Goal: Check status: Check status

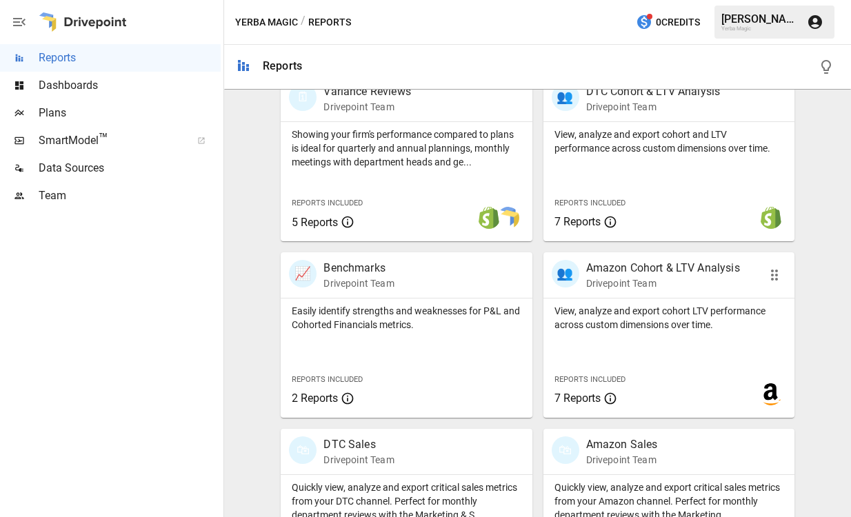
scroll to position [552, 0]
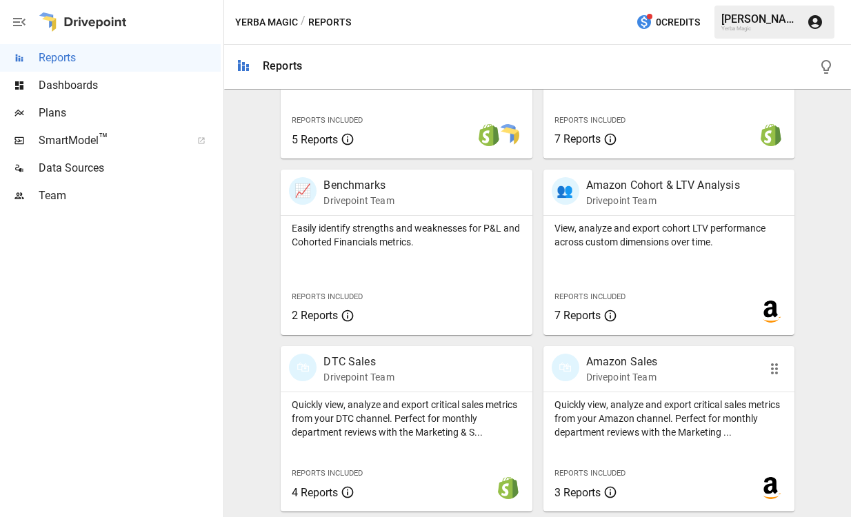
click at [585, 384] on div "🛍 Amazon Sales Drivepoint Team" at bounding box center [668, 369] width 251 height 46
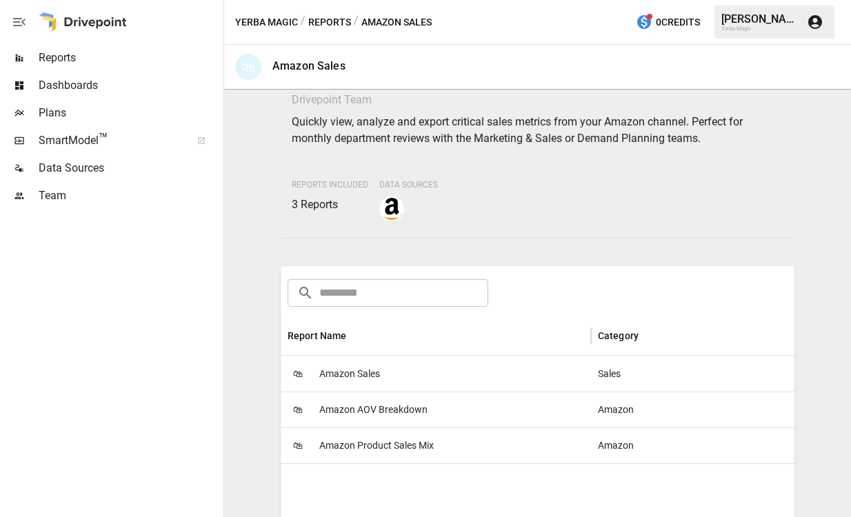
scroll to position [149, 0]
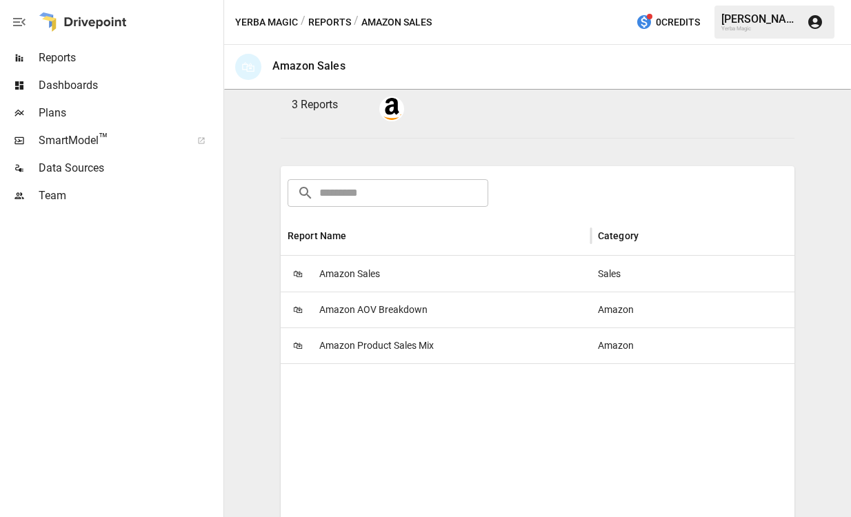
click at [377, 285] on span "Amazon Sales" at bounding box center [349, 274] width 61 height 35
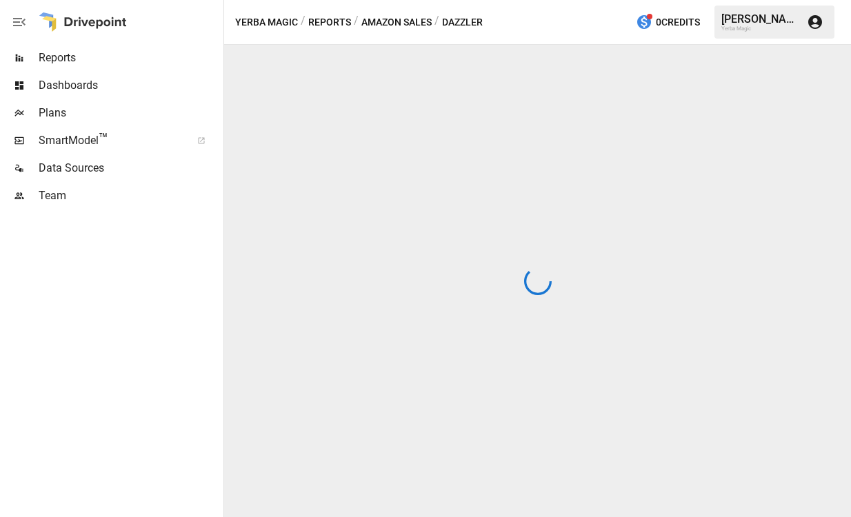
click at [411, 22] on button "Amazon Sales" at bounding box center [396, 22] width 70 height 17
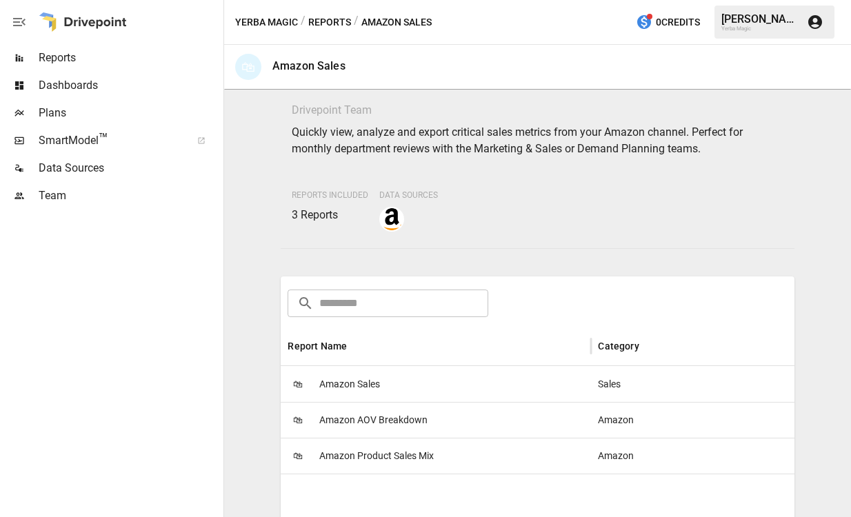
scroll to position [94, 0]
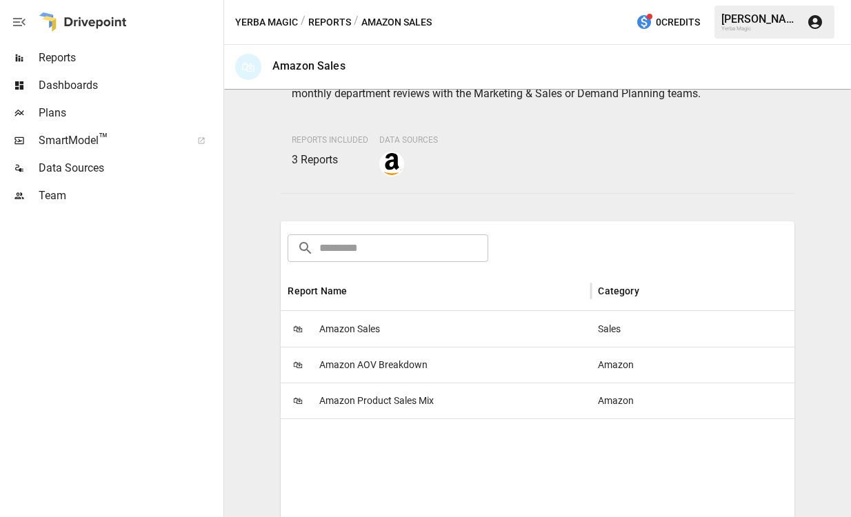
click at [448, 402] on div "🛍 Amazon Product Sales Mix" at bounding box center [436, 401] width 310 height 36
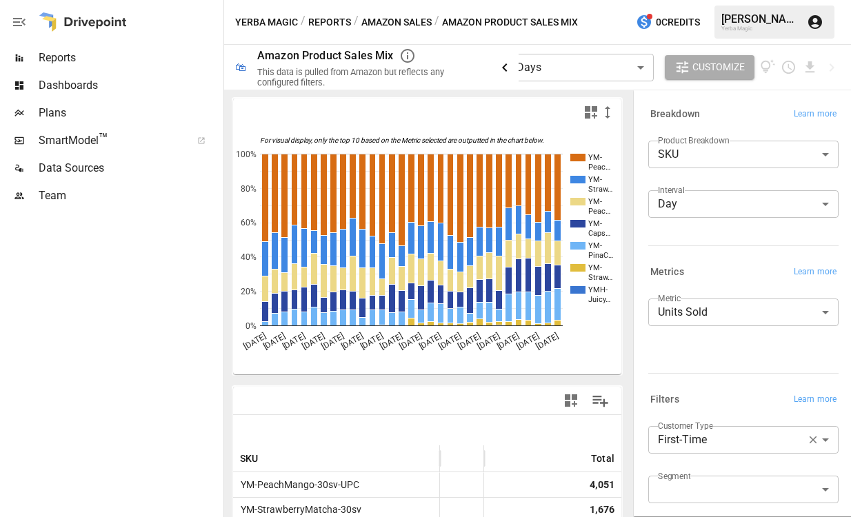
click at [503, 72] on icon "button" at bounding box center [505, 67] width 17 height 17
click at [568, 0] on body "**********" at bounding box center [425, 0] width 851 height 0
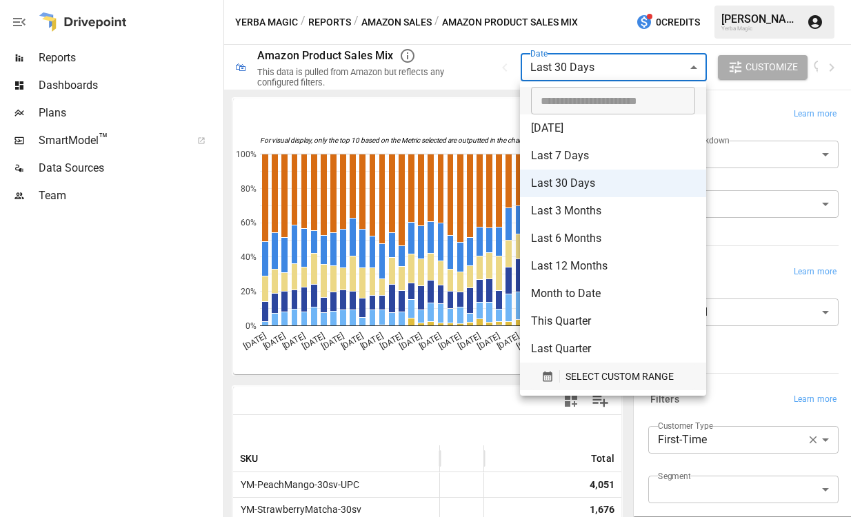
click at [585, 377] on span "SELECT CUSTOM RANGE" at bounding box center [620, 376] width 108 height 17
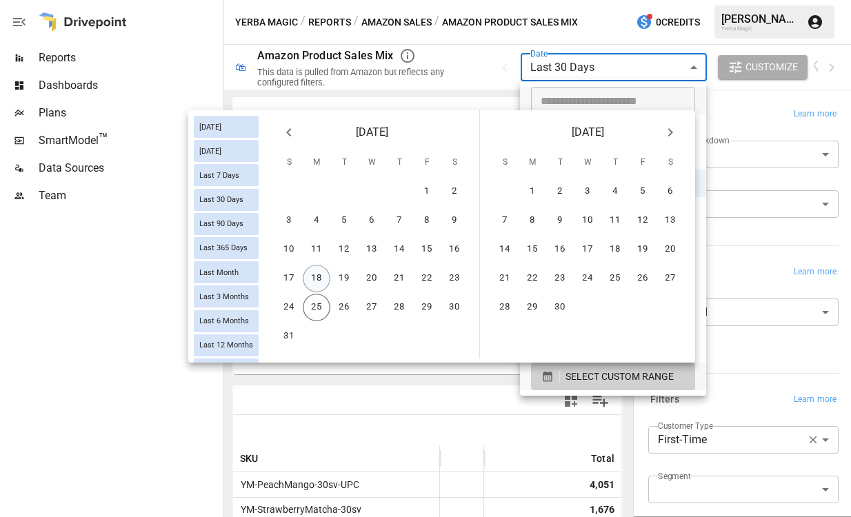
click at [319, 277] on button "18" at bounding box center [317, 279] width 28 height 28
click at [287, 308] on button "24" at bounding box center [289, 308] width 28 height 28
type input "******"
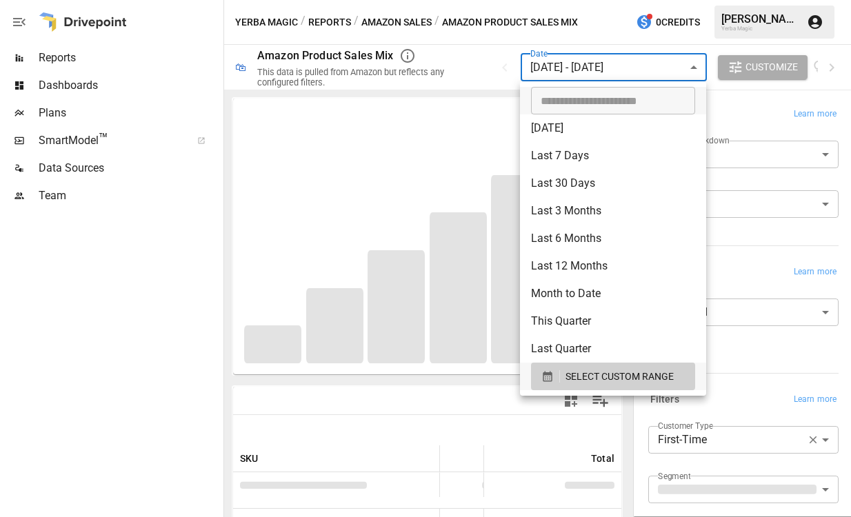
click at [481, 61] on div at bounding box center [425, 258] width 851 height 517
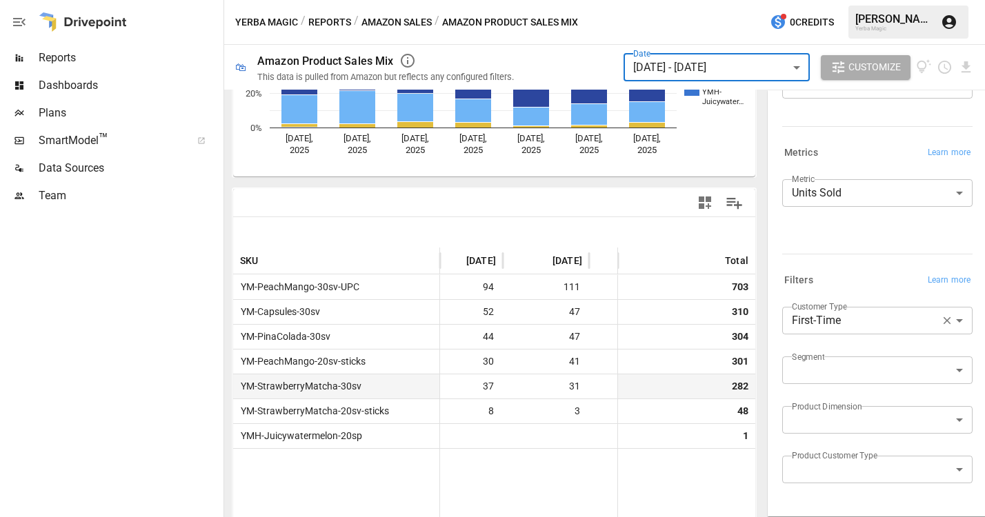
scroll to position [0, 301]
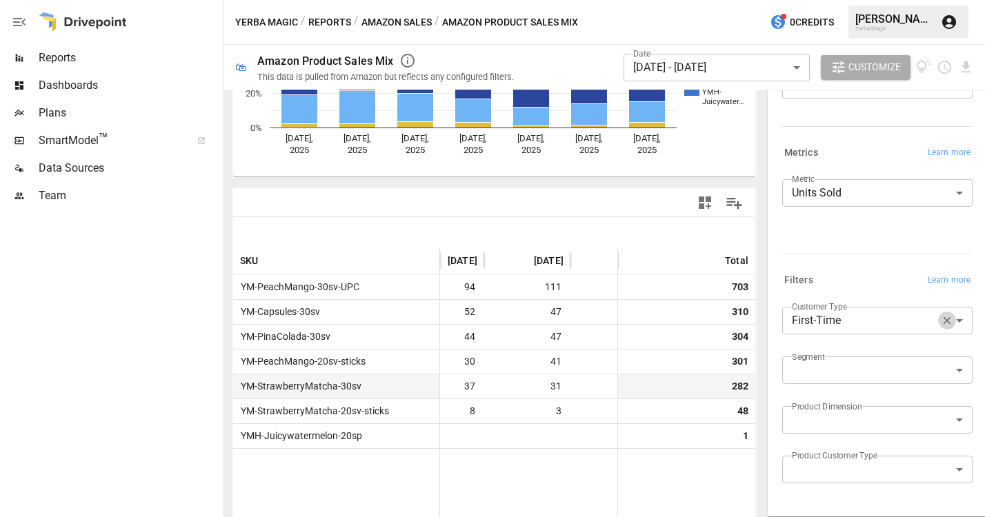
click at [585, 327] on button "button" at bounding box center [947, 321] width 18 height 18
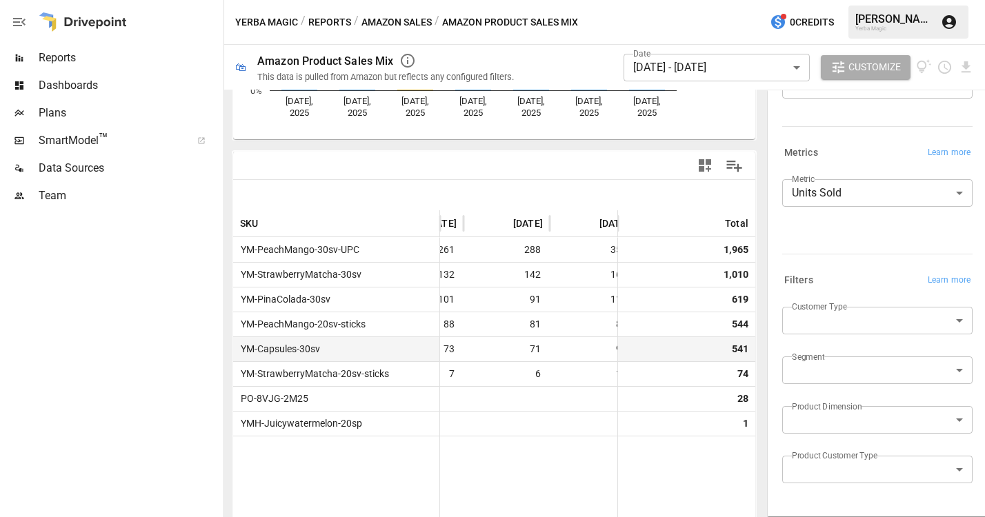
scroll to position [0, 426]
click at [585, 0] on body "Reports Dashboards Plans SmartModel ™ Data Sources Team Yerba Magic / Reports /…" at bounding box center [492, 0] width 985 height 0
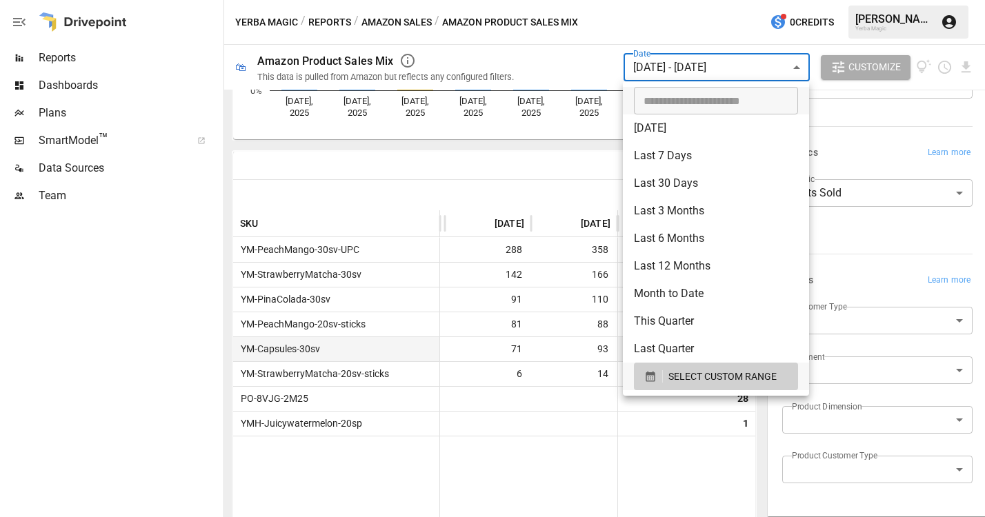
type input "**********"
click at [585, 104] on input "**********" at bounding box center [711, 101] width 154 height 28
click at [563, 164] on div at bounding box center [492, 258] width 985 height 517
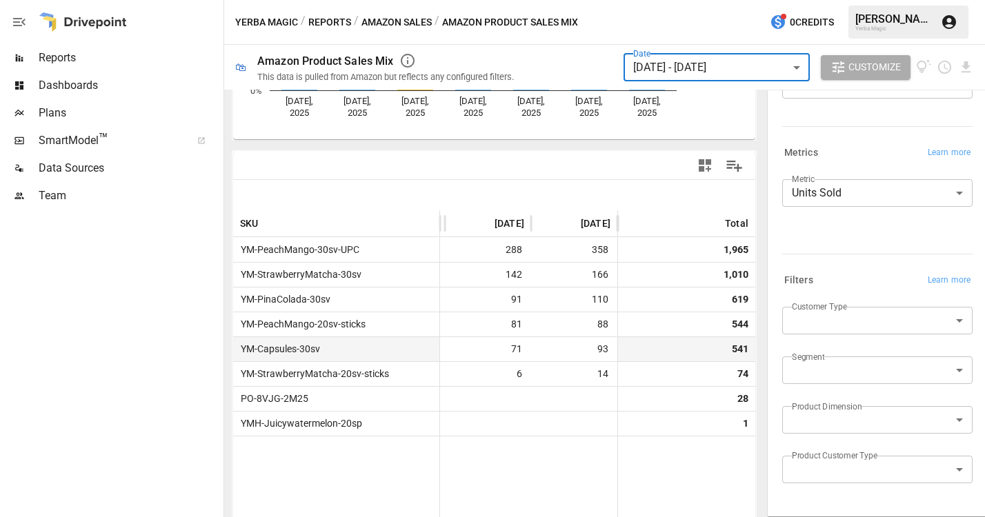
click at [585, 0] on body "Reports Dashboards Plans SmartModel ™ Data Sources Team Yerba Magic / Reports /…" at bounding box center [492, 0] width 985 height 0
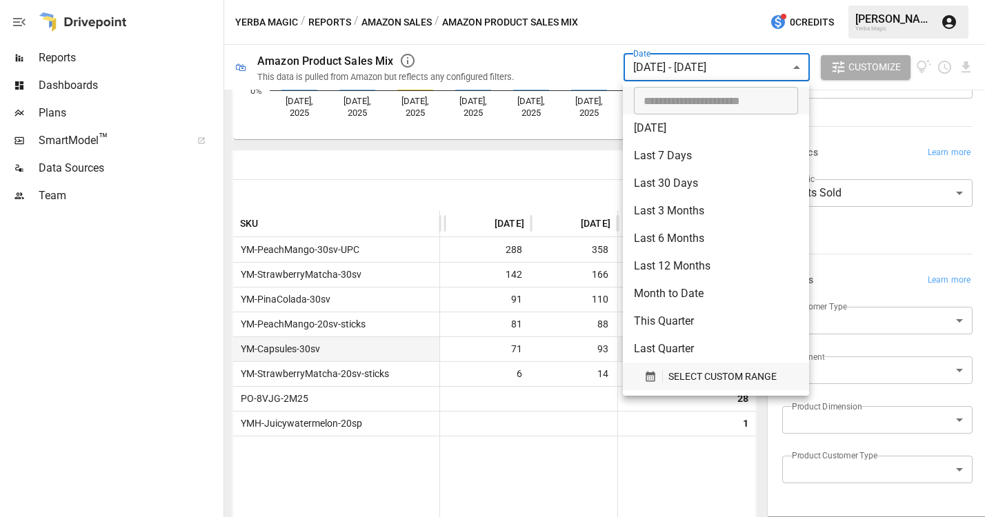
click at [585, 373] on span "SELECT CUSTOM RANGE" at bounding box center [722, 376] width 108 height 17
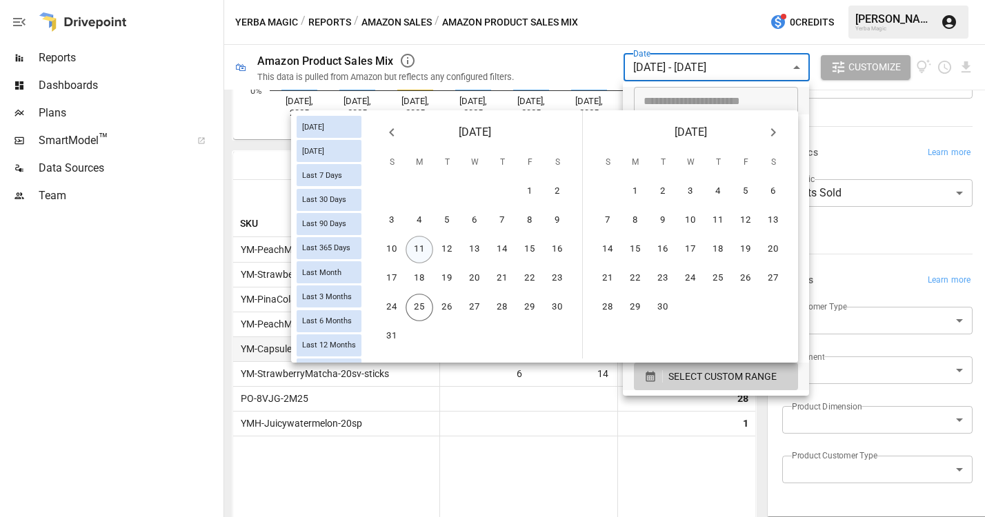
click at [421, 251] on button "11" at bounding box center [420, 250] width 28 height 28
click at [398, 281] on button "17" at bounding box center [392, 279] width 28 height 28
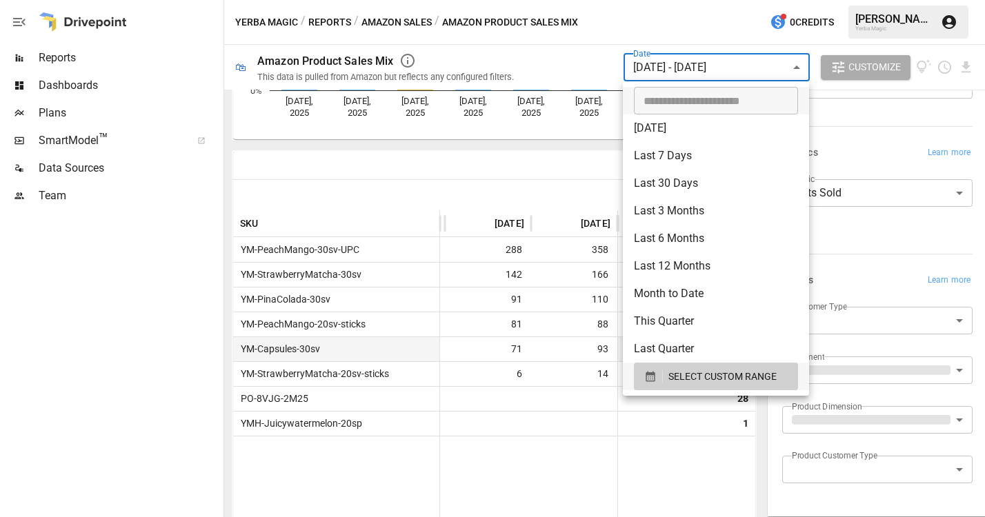
scroll to position [320, 0]
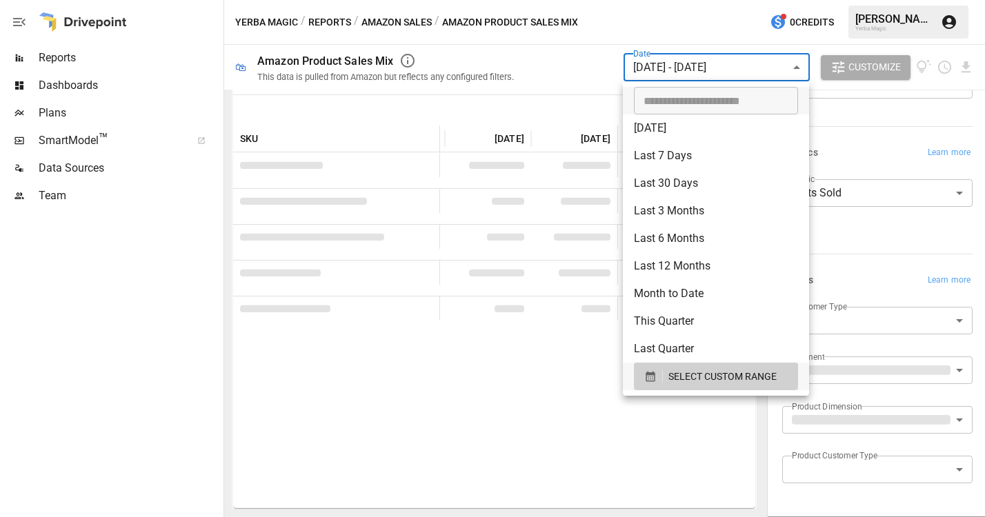
click at [584, 106] on div at bounding box center [492, 258] width 985 height 517
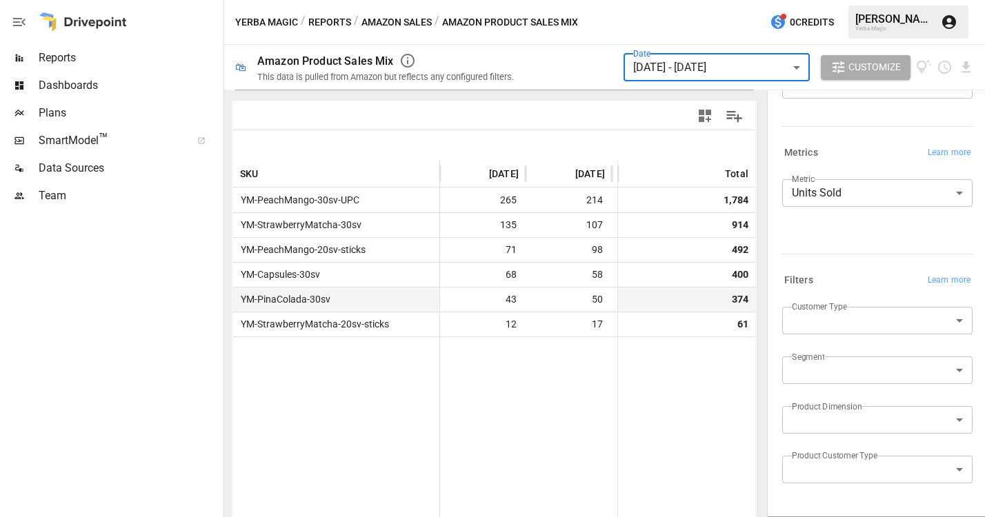
scroll to position [0, 426]
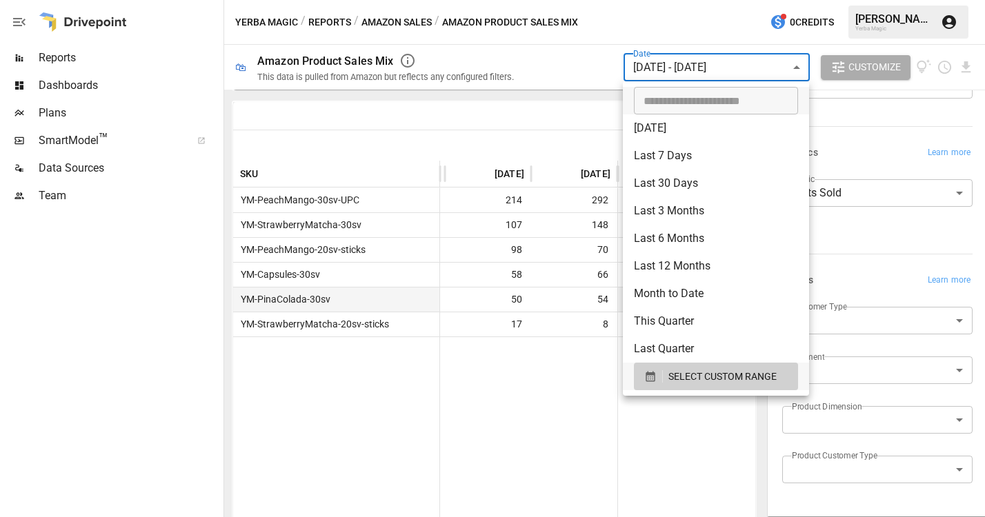
click at [585, 0] on body "Reports Dashboards Plans SmartModel ™ Data Sources Team Yerba Magic / Reports /…" at bounding box center [492, 0] width 985 height 0
click at [585, 378] on span "SELECT CUSTOM RANGE" at bounding box center [722, 376] width 108 height 17
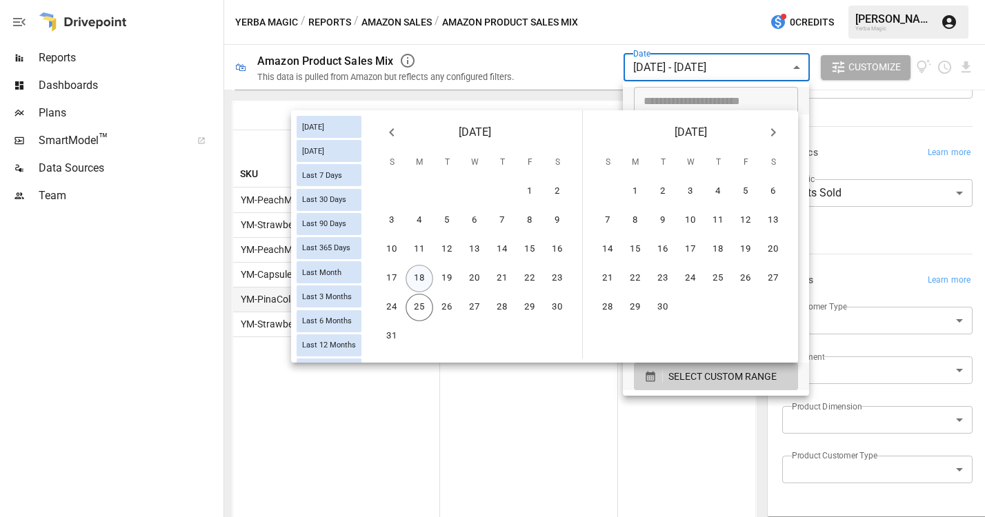
click at [428, 277] on button "18" at bounding box center [420, 279] width 28 height 28
click at [393, 306] on button "24" at bounding box center [392, 308] width 28 height 28
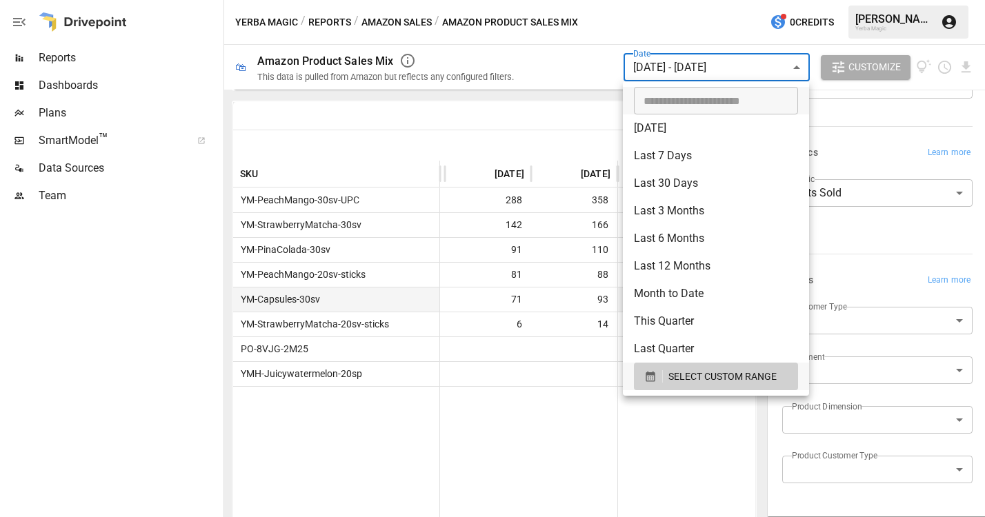
click at [559, 410] on div at bounding box center [492, 258] width 985 height 517
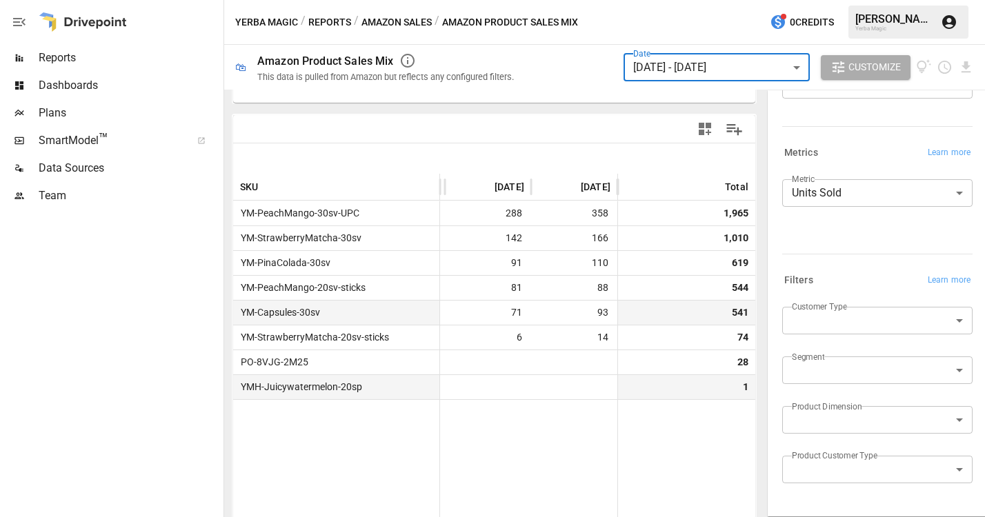
scroll to position [268, 0]
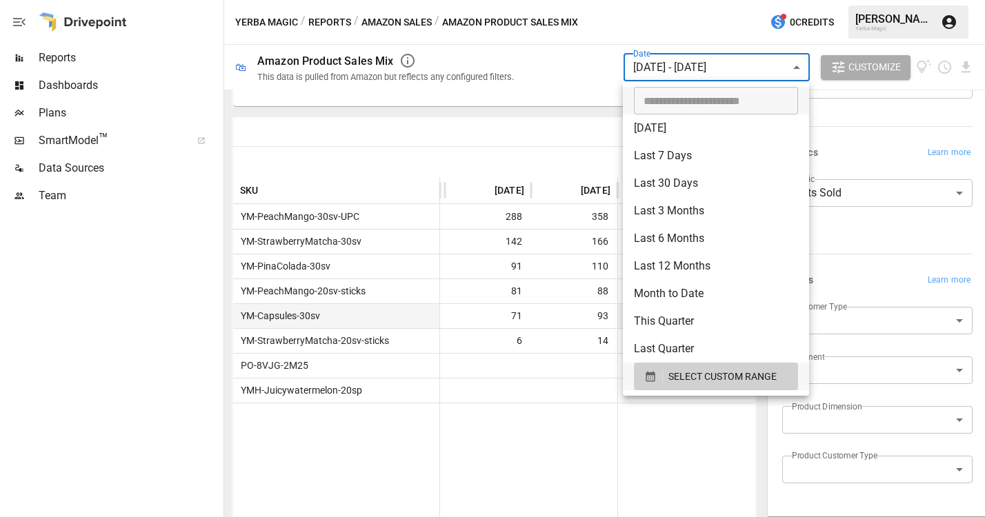
click at [585, 0] on body "Reports Dashboards Plans SmartModel ™ Data Sources Team Yerba Magic / Reports /…" at bounding box center [492, 0] width 985 height 0
click at [585, 376] on span "SELECT CUSTOM RANGE" at bounding box center [722, 376] width 108 height 17
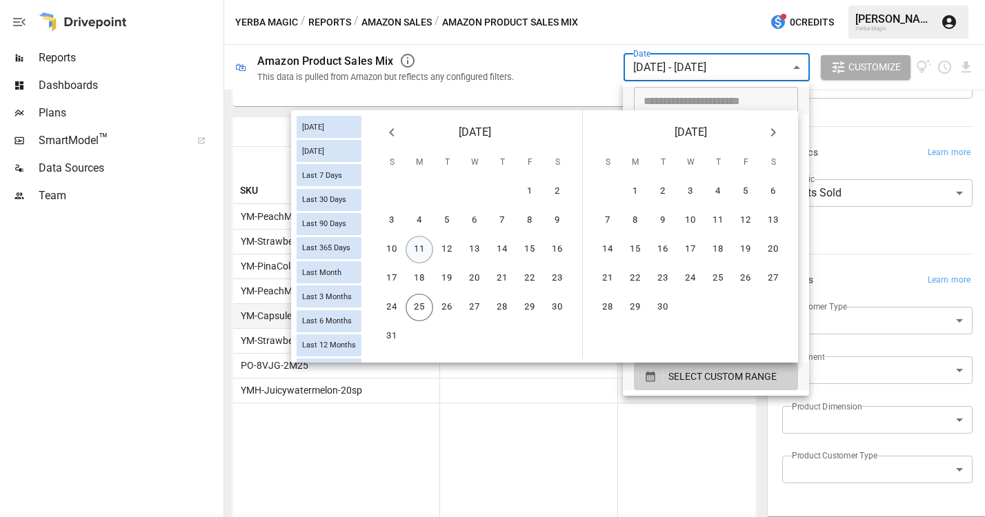
click at [421, 253] on button "11" at bounding box center [420, 250] width 28 height 28
click at [393, 276] on button "17" at bounding box center [392, 279] width 28 height 28
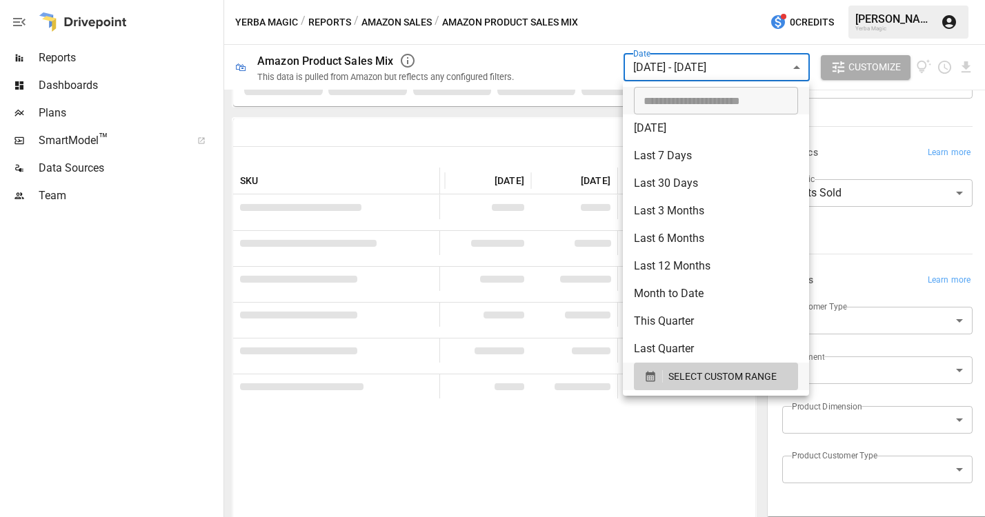
scroll to position [268, 0]
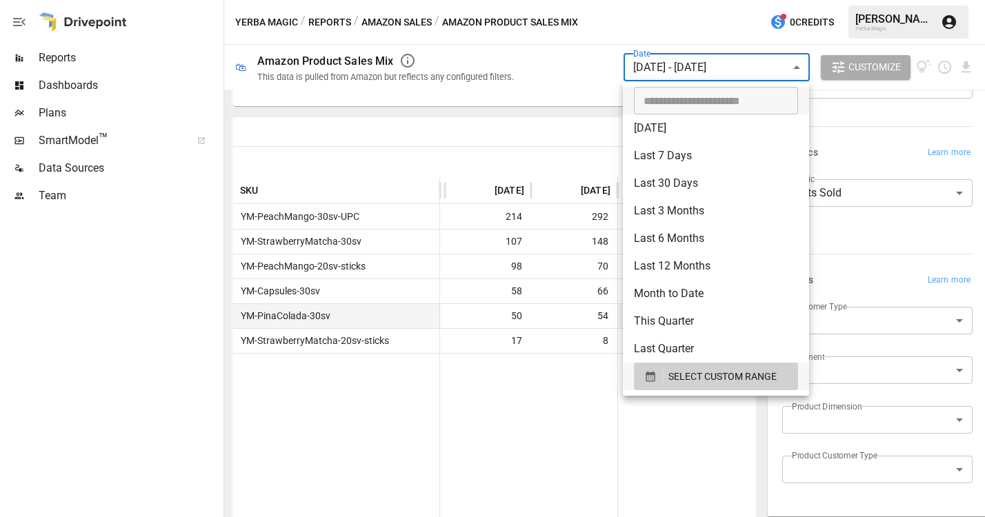
click at [585, 138] on div at bounding box center [492, 258] width 985 height 517
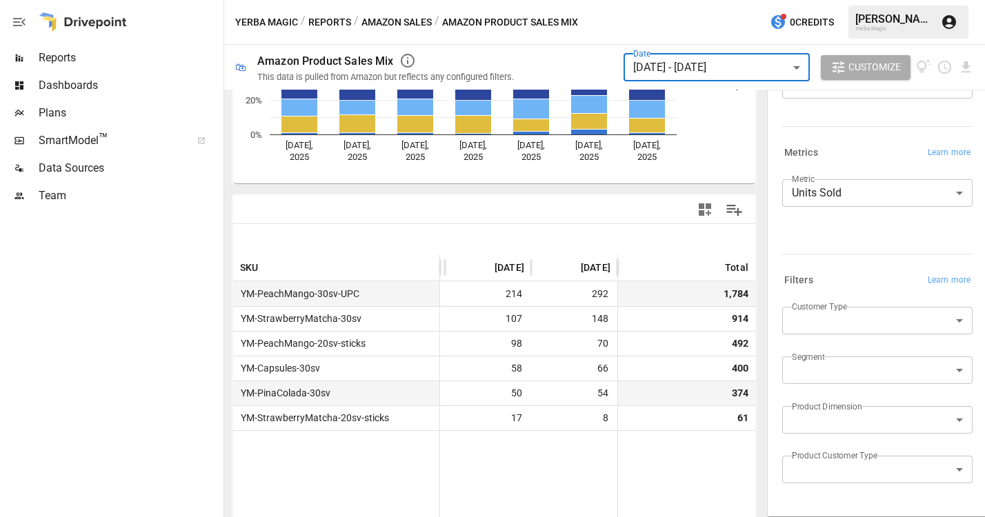
scroll to position [0, 0]
